Goal: Feedback & Contribution: Contribute content

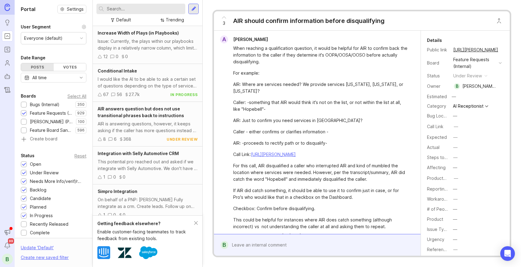
scroll to position [240, 0]
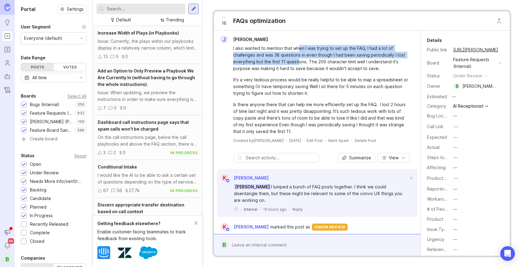
drag, startPoint x: 298, startPoint y: 50, endPoint x: 298, endPoint y: 59, distance: 9.5
click at [298, 59] on div "I also wanted to mention that when I was trying to set up the FAQ, I had a lot …" at bounding box center [320, 58] width 175 height 27
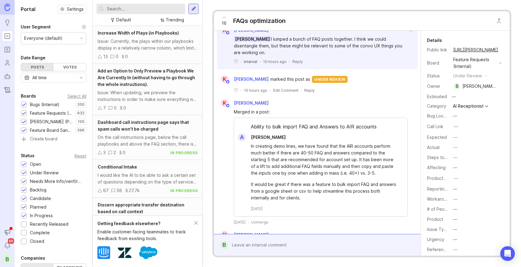
scroll to position [147, 0]
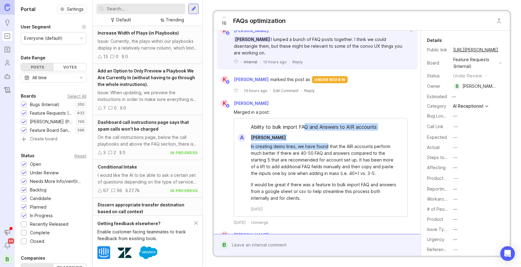
drag, startPoint x: 306, startPoint y: 129, endPoint x: 328, endPoint y: 146, distance: 27.2
click at [328, 146] on div "Ability to bulk import FAQ and Answers to AIR accounts A [PERSON_NAME] In creat…" at bounding box center [321, 167] width 174 height 99
click at [328, 146] on div "In creating demo lines, we have found that the AIR accounts perform much better…" at bounding box center [324, 160] width 147 height 34
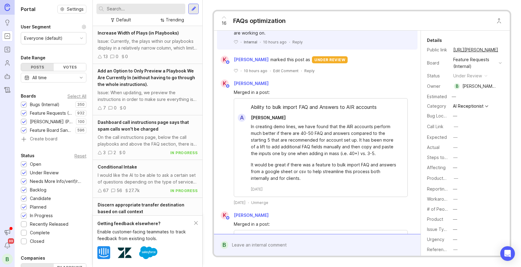
scroll to position [0, 0]
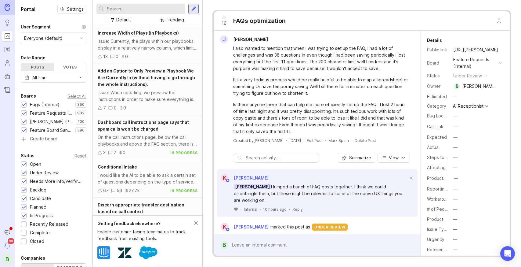
click at [236, 210] on icon at bounding box center [236, 208] width 4 height 3
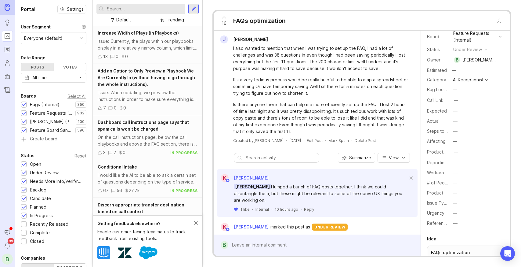
scroll to position [179, 0]
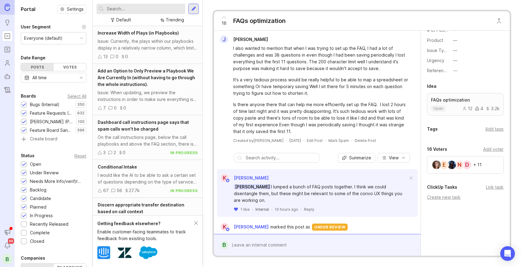
click at [452, 197] on div "Create new task" at bounding box center [465, 197] width 77 height 7
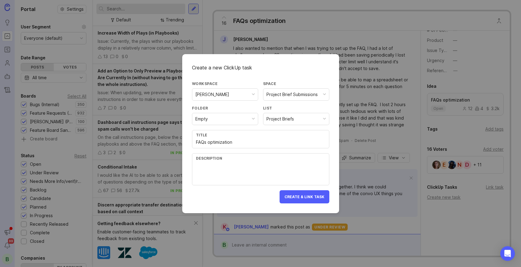
click at [296, 171] on textarea at bounding box center [260, 173] width 129 height 20
drag, startPoint x: 207, startPoint y: 141, endPoint x: 234, endPoint y: 141, distance: 26.6
click at [234, 141] on input "FAQs optimization" at bounding box center [260, 142] width 129 height 7
click at [207, 142] on input "FAQ Management Improvements: Bulk upload" at bounding box center [260, 142] width 129 height 7
click at [296, 142] on input "FAQ Management Improvements: Bulk upload" at bounding box center [260, 142] width 129 height 7
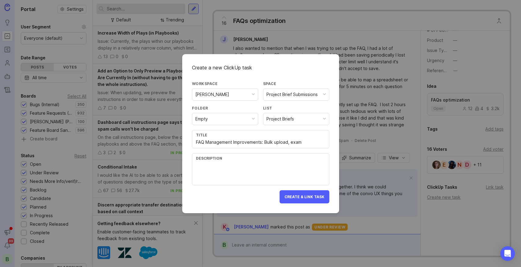
click at [264, 143] on input "FAQ Management Improvements: Bulk upload, exam" at bounding box center [260, 142] width 129 height 7
click at [309, 144] on input "FAQ Management Improvements: Bulk upload, exam" at bounding box center [260, 142] width 129 height 7
click at [302, 143] on input "FAQ Management Improvements: Bulk upload, examine character limits" at bounding box center [260, 142] width 129 height 7
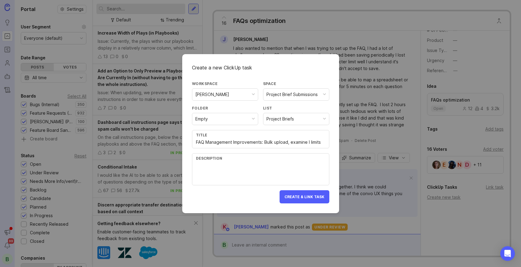
scroll to position [0, 0]
click at [313, 141] on input "FAQ Management Improvements: Bulk upload, examine length limits" at bounding box center [260, 142] width 129 height 7
click at [289, 141] on input "FAQ Management Improvements: Bulk upload, examine limits" at bounding box center [260, 142] width 129 height 7
click at [322, 141] on input "FAQ Management Improvements: Bulk upload, examine limits" at bounding box center [260, 142] width 129 height 7
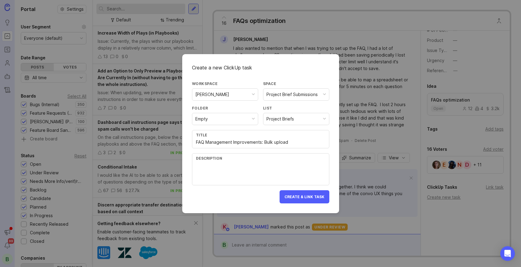
type input "FAQ Management Improvements: Bulk upload"
click at [274, 162] on div "Description" at bounding box center [260, 169] width 137 height 32
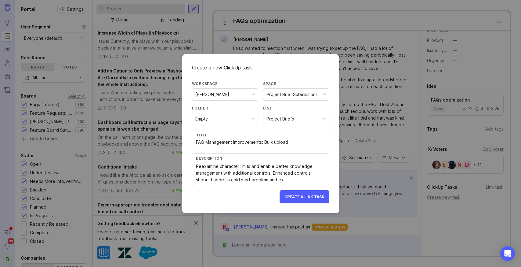
click at [205, 181] on textarea "Reexamine character limits and enable better knowledge management with addition…" at bounding box center [260, 173] width 129 height 20
click at [279, 182] on textarea "Reexamine character limits and enable better knowledge management with addition…" at bounding box center [260, 173] width 129 height 20
drag, startPoint x: 248, startPoint y: 166, endPoint x: 267, endPoint y: 166, distance: 18.6
click at [267, 166] on textarea "Reexamine character limits and enable better knowledge management with addition…" at bounding box center [260, 173] width 129 height 20
click at [273, 170] on textarea "Reexamine character limits and enable better knowledge management with addition…" at bounding box center [260, 173] width 129 height 20
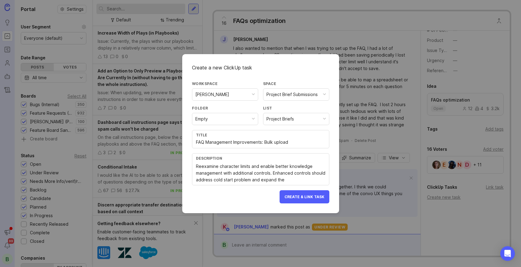
click at [300, 176] on textarea "Reexamine character limits and enable better knowledge management with addition…" at bounding box center [260, 173] width 129 height 20
click at [280, 180] on textarea "Reexamine character limits and enable better knowledge management with addition…" at bounding box center [260, 173] width 129 height 20
click at [261, 179] on textarea "Reexamine character limits and enable better knowledge management with addition…" at bounding box center [260, 173] width 129 height 20
click at [304, 178] on textarea "Reexamine character limits and enable better knowledge management with addition…" at bounding box center [260, 173] width 129 height 20
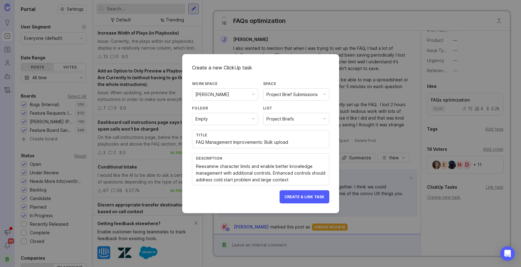
type textarea "Reexamine character limits and enable better knowledge management with addition…"
click at [309, 196] on span "Create & Link Task" at bounding box center [305, 196] width 40 height 5
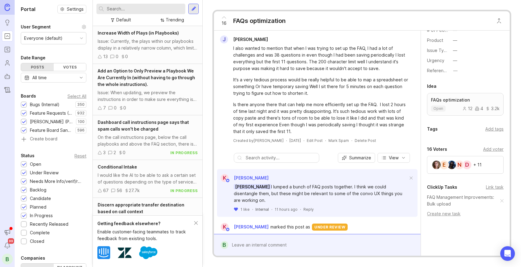
scroll to position [195, 0]
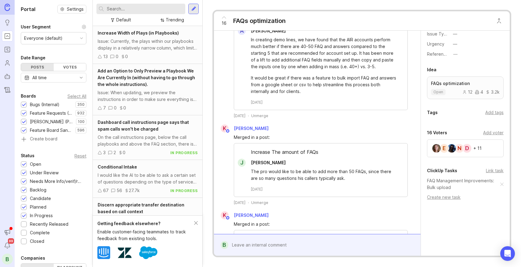
scroll to position [194, 0]
click at [491, 168] on div "Details Public link [URL][PERSON_NAME] Board Feature Requests (Internal) Status…" at bounding box center [465, 47] width 89 height 420
click at [460, 184] on link "FAQ Management Improvements: Bulk upload" at bounding box center [463, 185] width 73 height 13
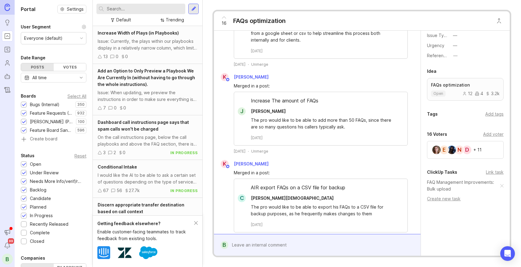
scroll to position [360, 0]
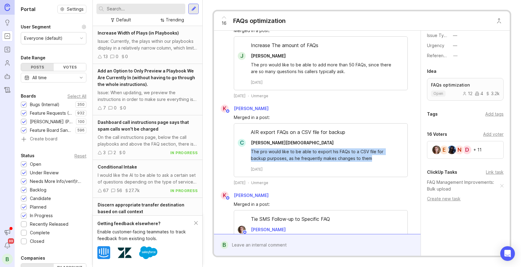
drag, startPoint x: 357, startPoint y: 159, endPoint x: 249, endPoint y: 153, distance: 107.4
click at [249, 153] on div "The pro would like to be able to export his FAQs to a CSV file for backup purpo…" at bounding box center [320, 159] width 173 height 25
copy div "The pro would like to be able to export his FAQs to a CSV file for backup purpo…"
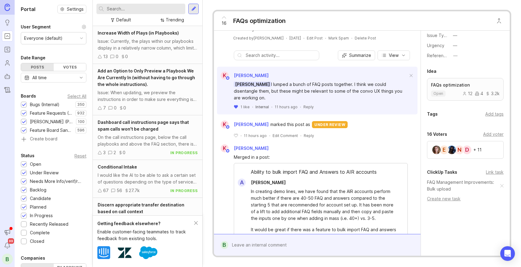
scroll to position [224, 0]
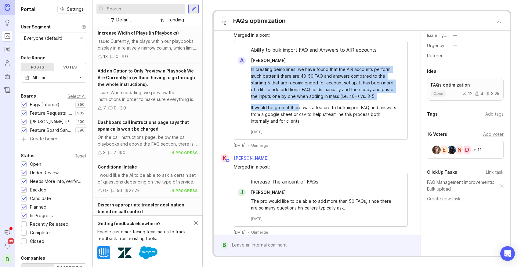
drag, startPoint x: 251, startPoint y: 68, endPoint x: 299, endPoint y: 108, distance: 61.8
click at [299, 108] on div "In creating demo lines, we have found that the AIR accounts perform much better…" at bounding box center [324, 95] width 147 height 58
click at [299, 108] on div "It would be great if there was a feature to bulk import FAQ and answers from a …" at bounding box center [324, 114] width 147 height 20
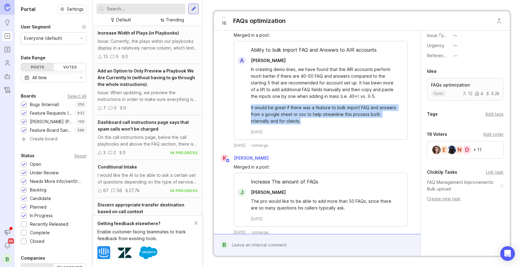
drag, startPoint x: 251, startPoint y: 107, endPoint x: 311, endPoint y: 120, distance: 62.2
click at [311, 120] on div "It would be great if there was a feature to bulk import FAQ and answers from a …" at bounding box center [324, 114] width 147 height 20
copy div "It would be great if there was a feature to bulk import FAQ and answers from a …"
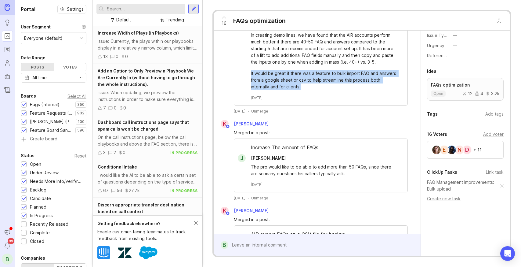
scroll to position [325, 0]
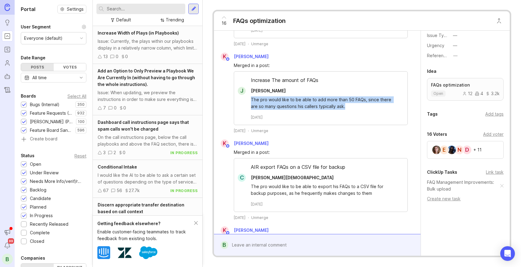
drag, startPoint x: 251, startPoint y: 99, endPoint x: 346, endPoint y: 107, distance: 94.7
click at [346, 107] on div "The pro would like to be able to add more than 50 FAQs, since there are so many…" at bounding box center [324, 102] width 147 height 13
copy div "The pro would like to be able to add more than 50 FAQs, since there are so many…"
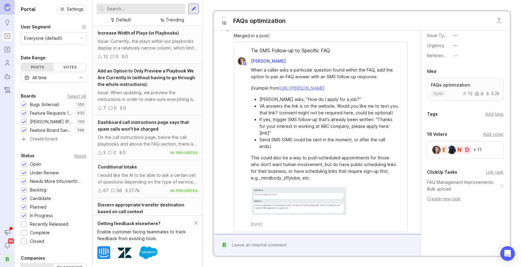
scroll to position [540, 0]
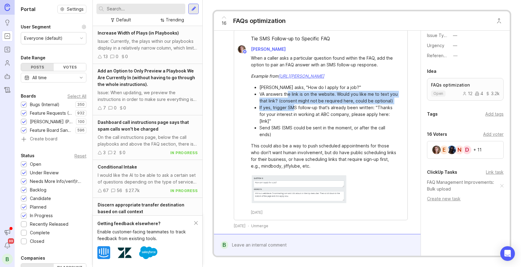
drag, startPoint x: 287, startPoint y: 94, endPoint x: 294, endPoint y: 106, distance: 13.3
click at [294, 106] on ul "Caller asks, "How do I apply for a job?" VA answers the link is on the website.…" at bounding box center [324, 111] width 147 height 54
click at [294, 106] on li "If yes, trigger SMS follow-up that's already been written: "Thanks for your int…" at bounding box center [329, 114] width 138 height 20
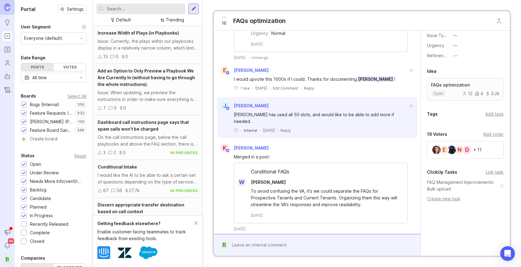
scroll to position [919, 0]
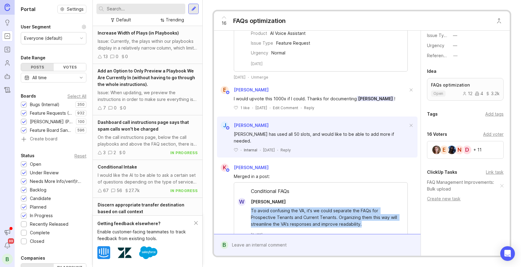
drag, startPoint x: 371, startPoint y: 199, endPoint x: 246, endPoint y: 186, distance: 125.2
click at [246, 205] on div "To avoid confusing the VA, it's we could separate the FAQs for Prospective Tena…" at bounding box center [320, 221] width 173 height 32
copy div "To avoid confusing the VA, it's we could separate the FAQs for Prospective Tena…"
